Goal: Task Accomplishment & Management: Manage account settings

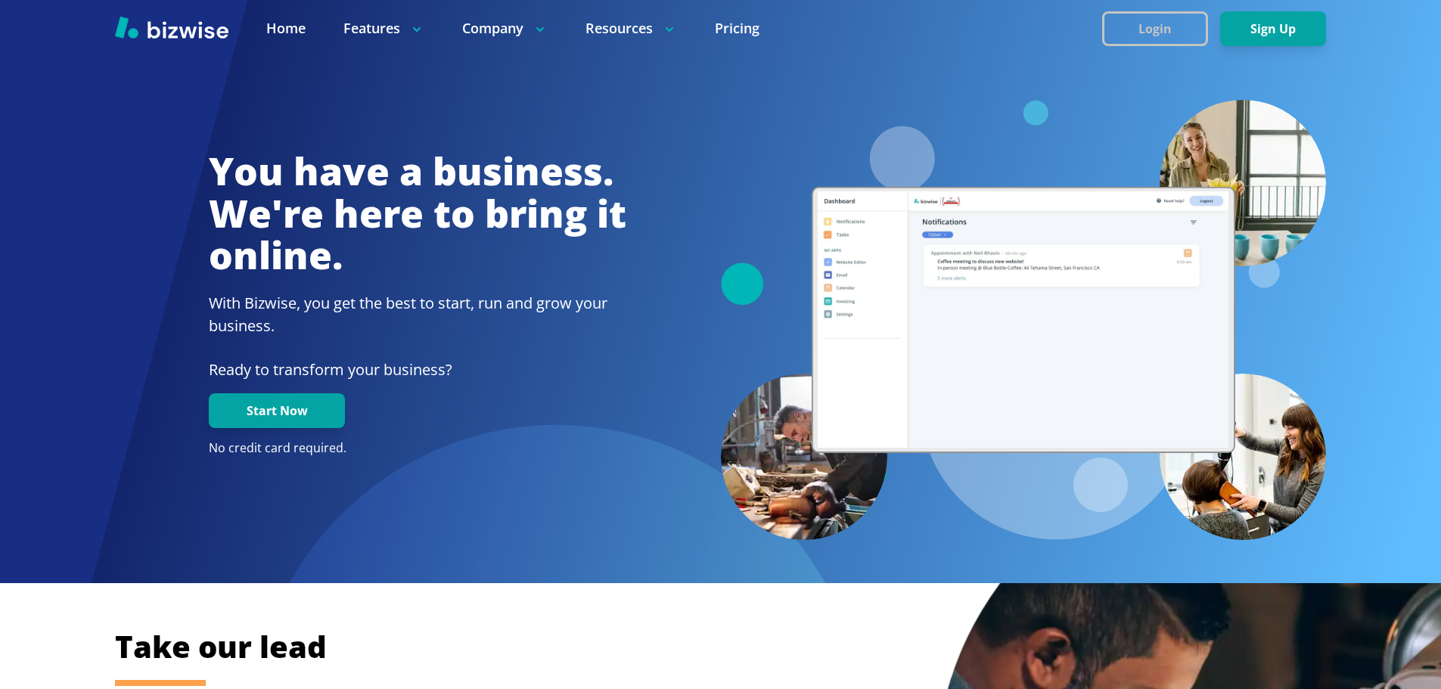
click at [1133, 20] on button "Login" at bounding box center [1155, 28] width 106 height 35
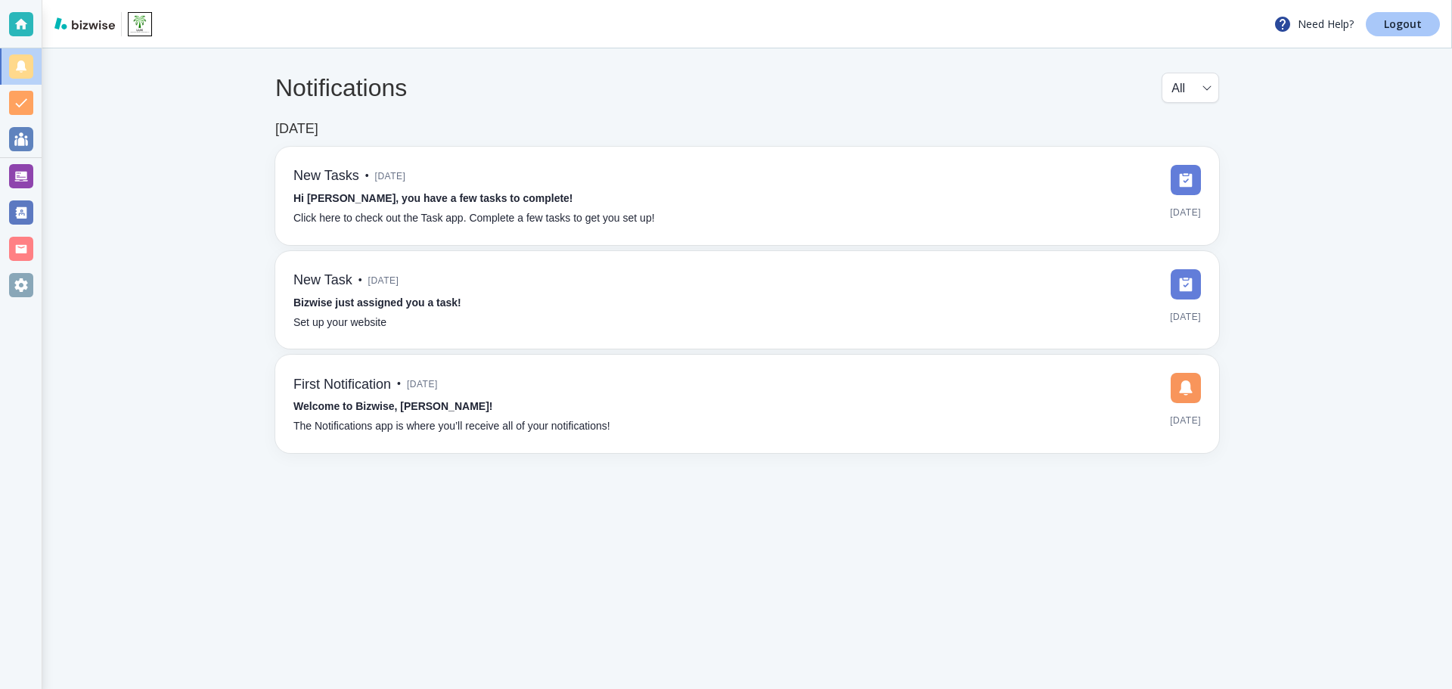
click at [1401, 23] on p "Logout" at bounding box center [1403, 24] width 38 height 11
